Goal: Task Accomplishment & Management: Use online tool/utility

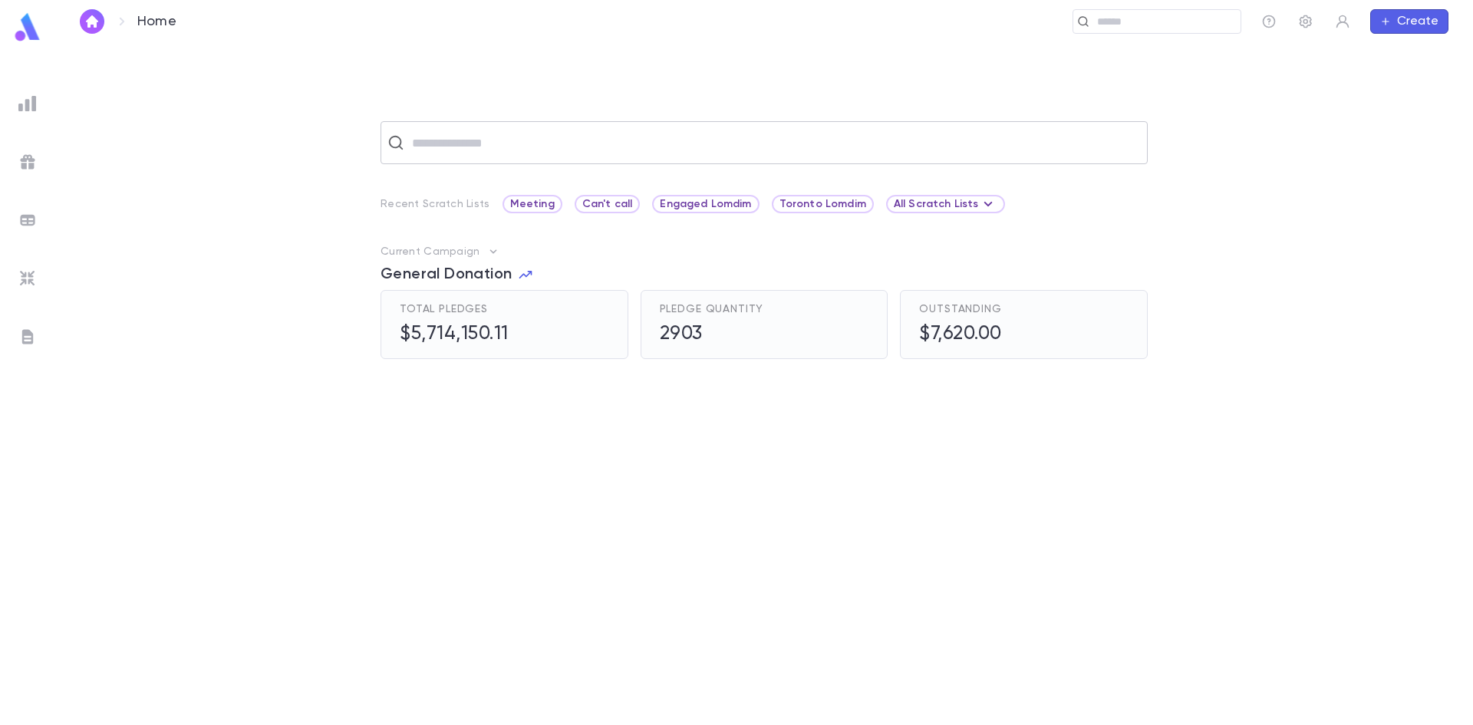
click at [504, 140] on input "text" at bounding box center [775, 142] width 734 height 29
click at [306, 241] on div "​ Recent Scratch Lists Meeting Can't call Engaged Lomdim [GEOGRAPHIC_DATA] Lomd…" at bounding box center [764, 422] width 1369 height 603
click at [25, 102] on img at bounding box center [27, 103] width 18 height 18
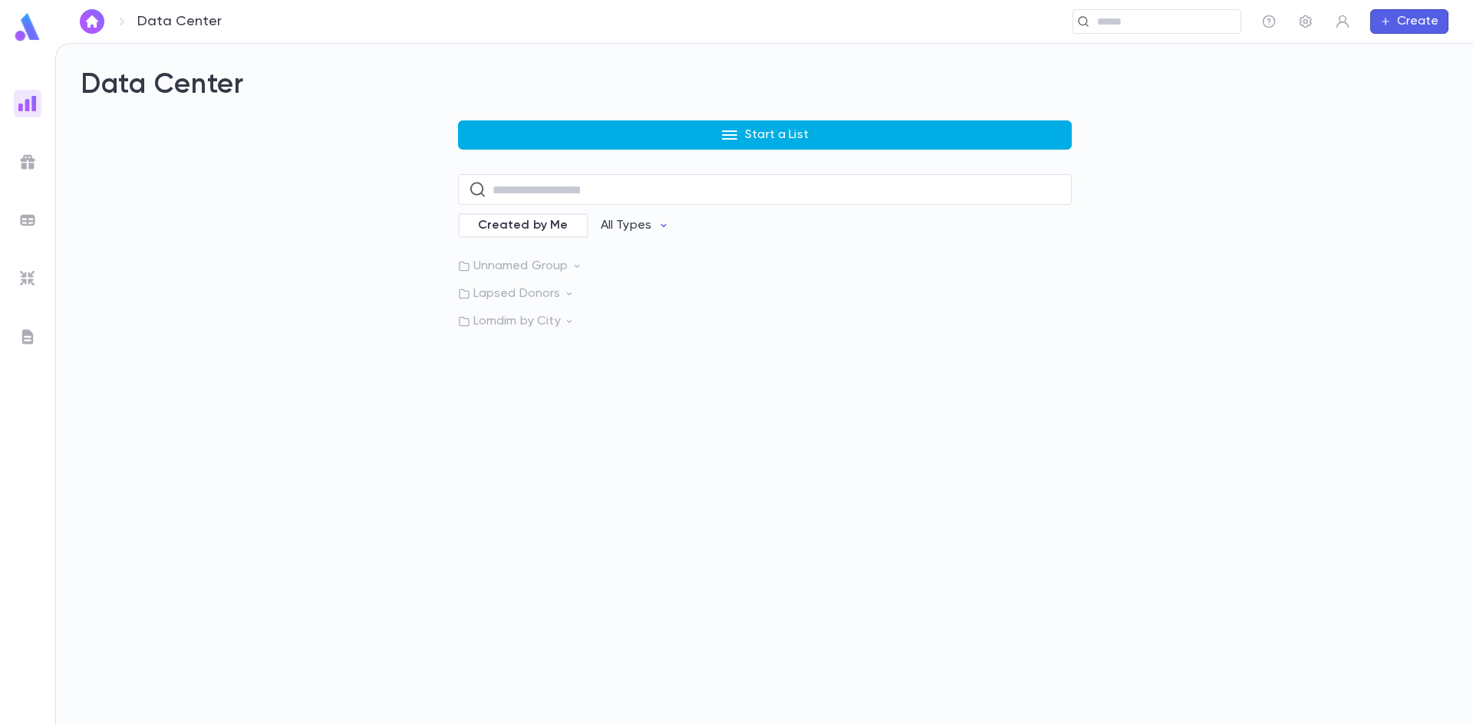
click at [718, 137] on button "Start a List" at bounding box center [765, 134] width 614 height 29
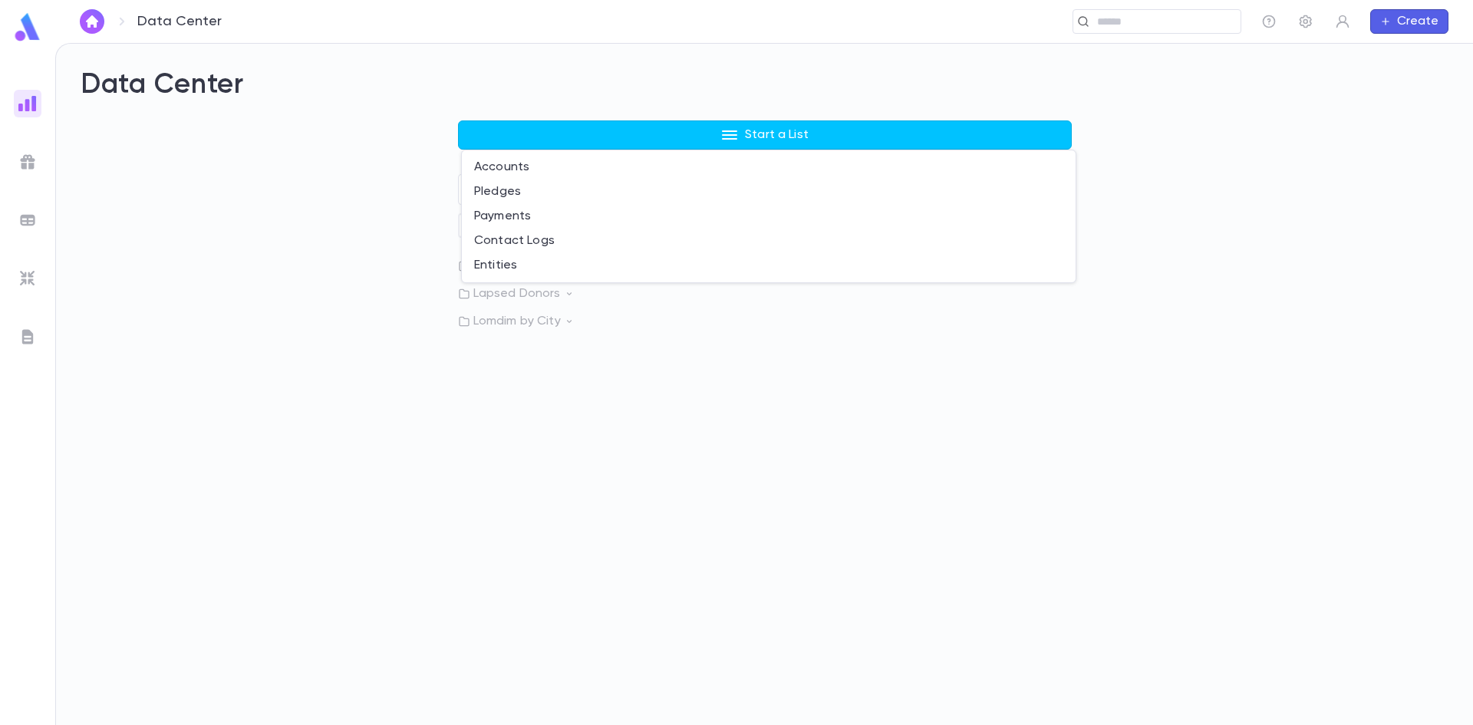
click at [382, 249] on div at bounding box center [736, 362] width 1473 height 725
click at [519, 293] on p "Lapsed Donors" at bounding box center [765, 293] width 614 height 15
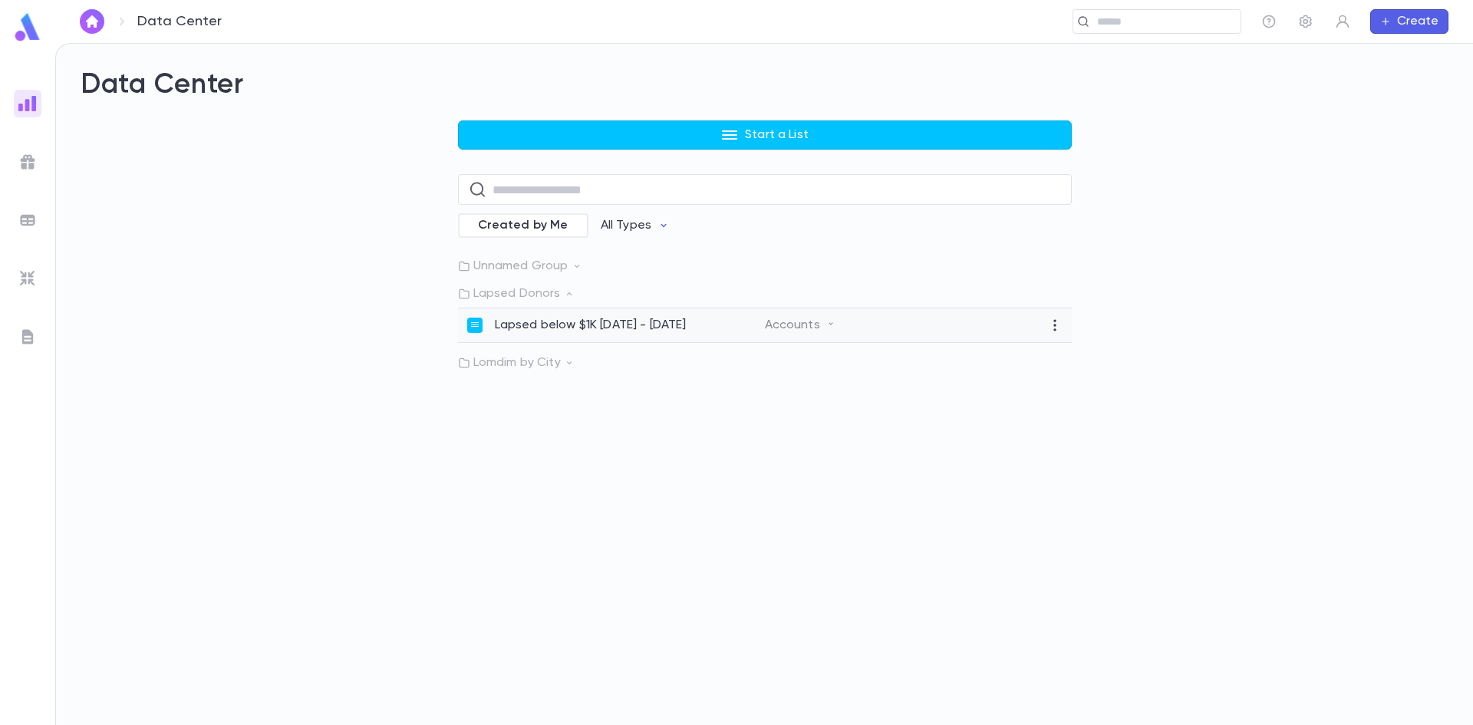
click at [549, 328] on p "Lapsed below $1K [DATE] - [DATE]" at bounding box center [591, 325] width 192 height 15
